Goal: Information Seeking & Learning: Learn about a topic

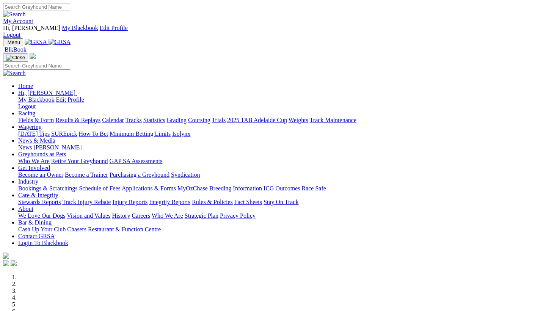
click at [35, 110] on link "Racing" at bounding box center [26, 113] width 17 height 6
click at [124, 117] on link "Calendar" at bounding box center [113, 120] width 22 height 6
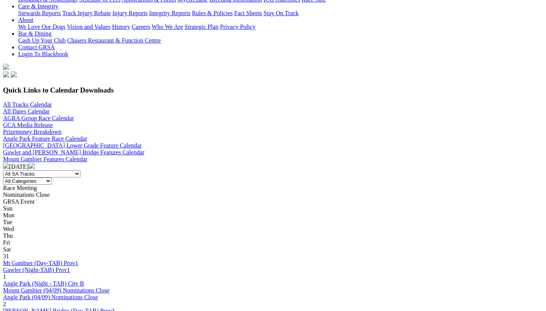
scroll to position [234, 0]
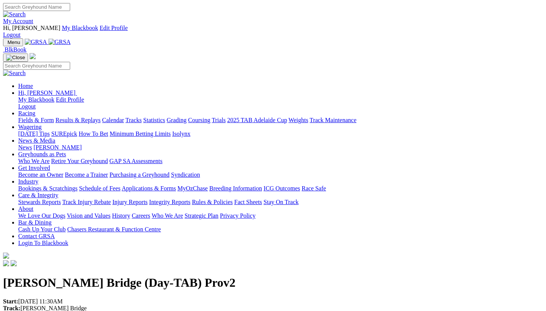
click at [70, 6] on input "Search" at bounding box center [36, 7] width 67 height 8
type input "Sanjay"
drag, startPoint x: 366, startPoint y: 6, endPoint x: 443, endPoint y: 8, distance: 77.0
click at [26, 11] on img at bounding box center [14, 14] width 23 height 7
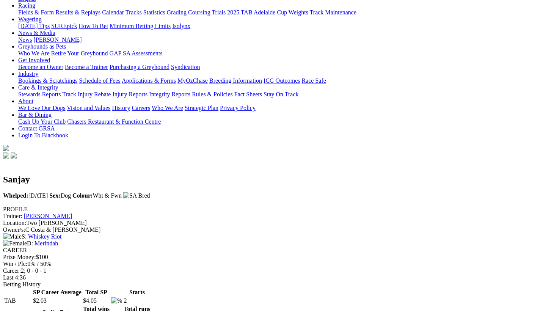
scroll to position [122, 0]
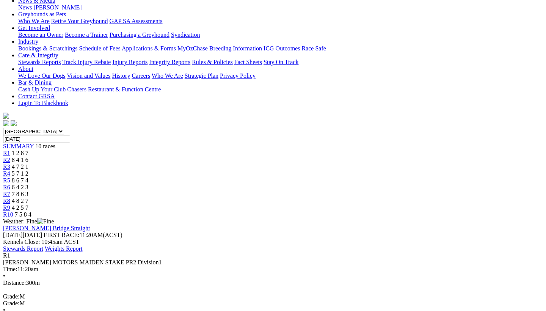
scroll to position [154, 0]
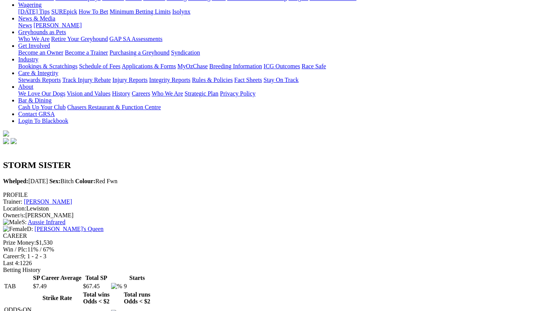
scroll to position [136, 0]
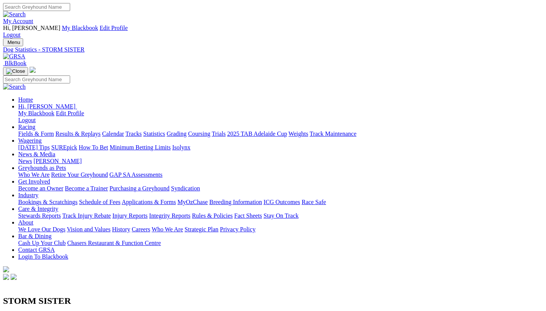
scroll to position [0, 2]
click at [70, 8] on input "Search" at bounding box center [36, 7] width 67 height 8
type input "pet detective"
click at [26, 11] on link at bounding box center [14, 14] width 23 height 6
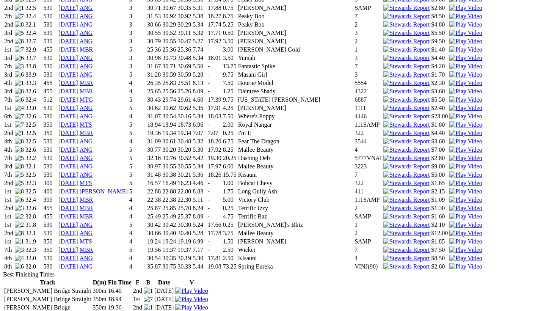
scroll to position [889, 0]
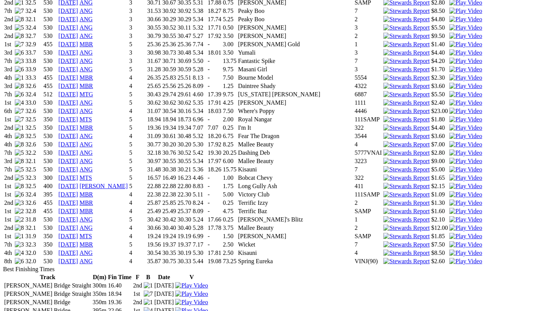
click at [449, 258] on img at bounding box center [465, 261] width 33 height 7
